Goal: Information Seeking & Learning: Check status

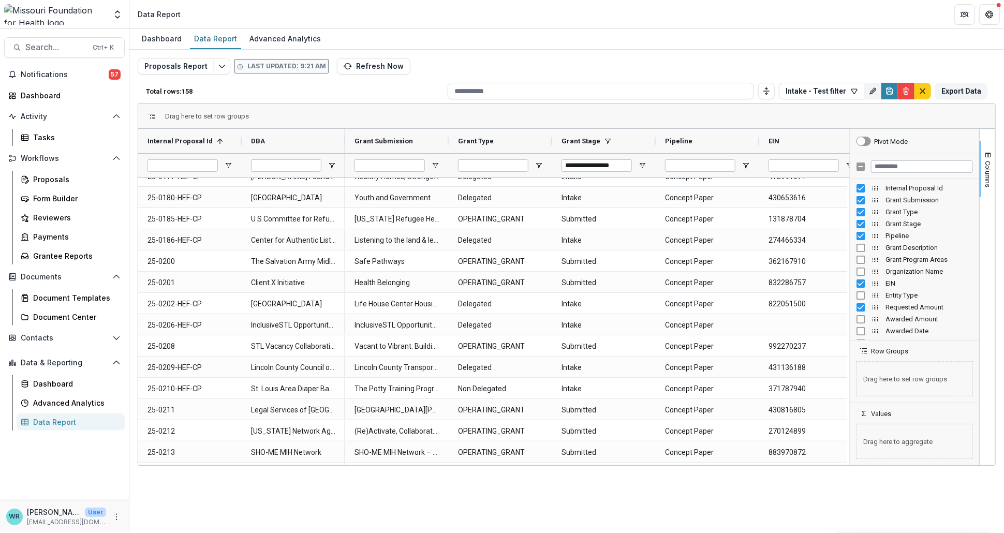
scroll to position [690, 0]
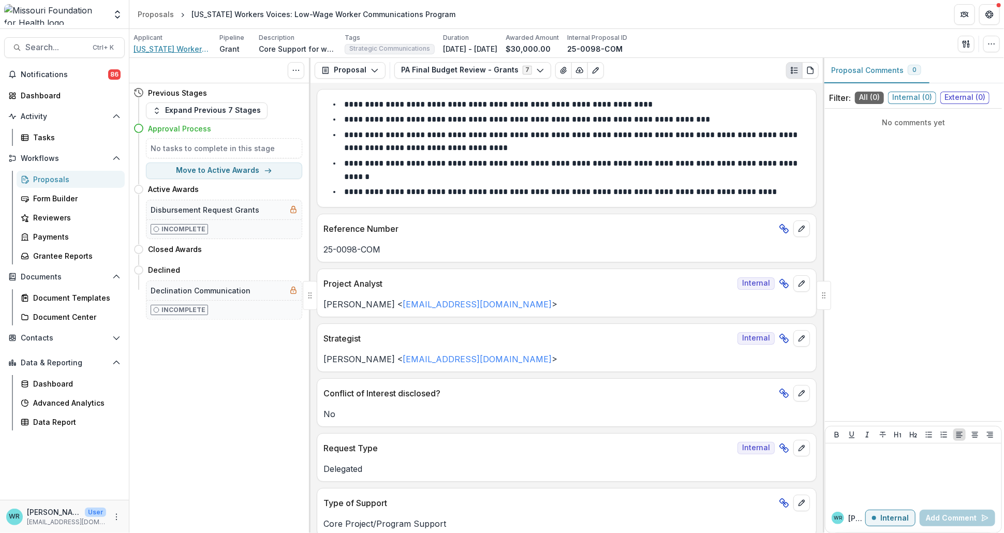
click at [172, 46] on span "Missouri Workers Center" at bounding box center [173, 48] width 78 height 11
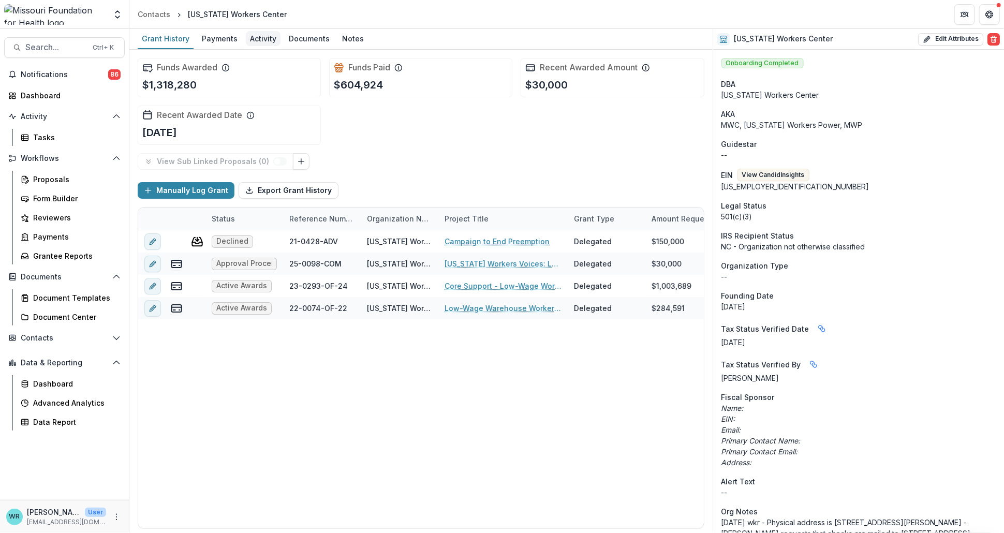
click at [254, 34] on div "Activity" at bounding box center [263, 38] width 35 height 15
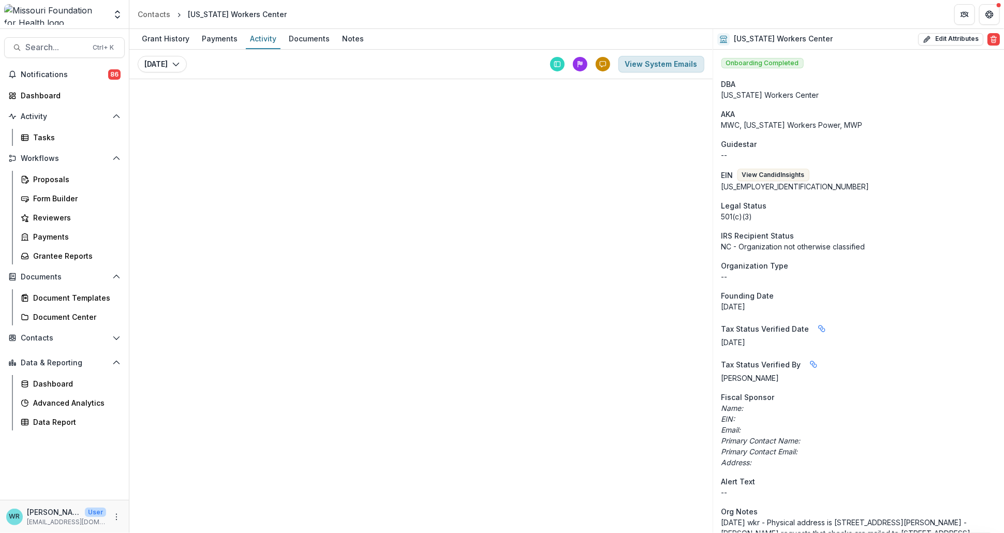
click at [667, 67] on button "View System Emails" at bounding box center [662, 64] width 86 height 17
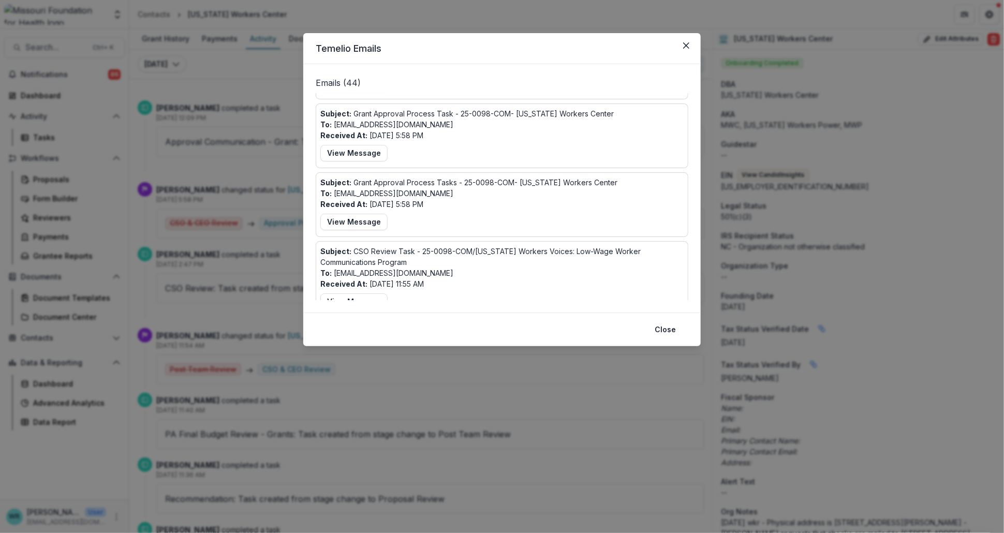
scroll to position [57, 0]
click at [361, 221] on button "View Message" at bounding box center [353, 223] width 67 height 17
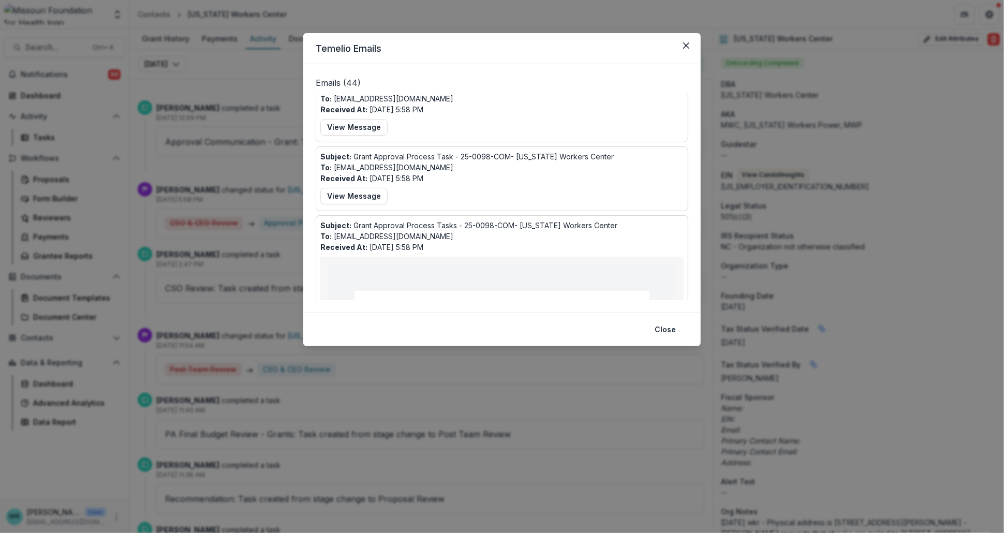
scroll to position [0, 0]
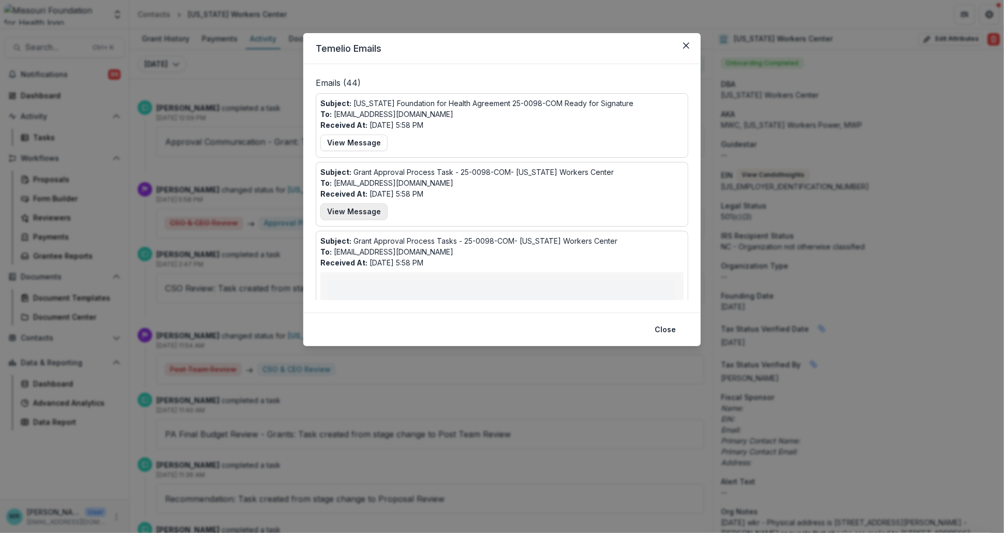
click at [367, 207] on button "View Message" at bounding box center [353, 211] width 67 height 17
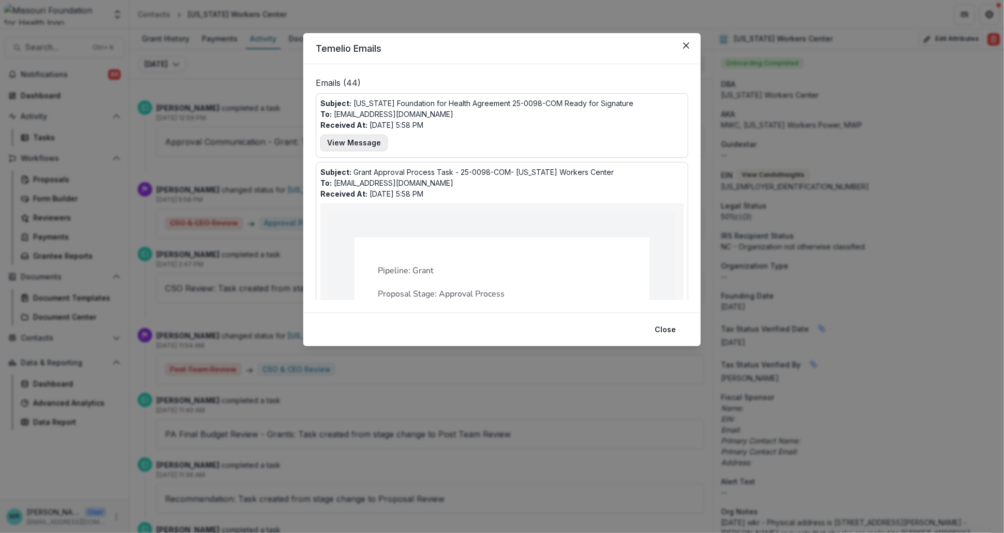
click at [373, 143] on button "View Message" at bounding box center [353, 143] width 67 height 17
